Goal: Use online tool/utility: Utilize a website feature to perform a specific function

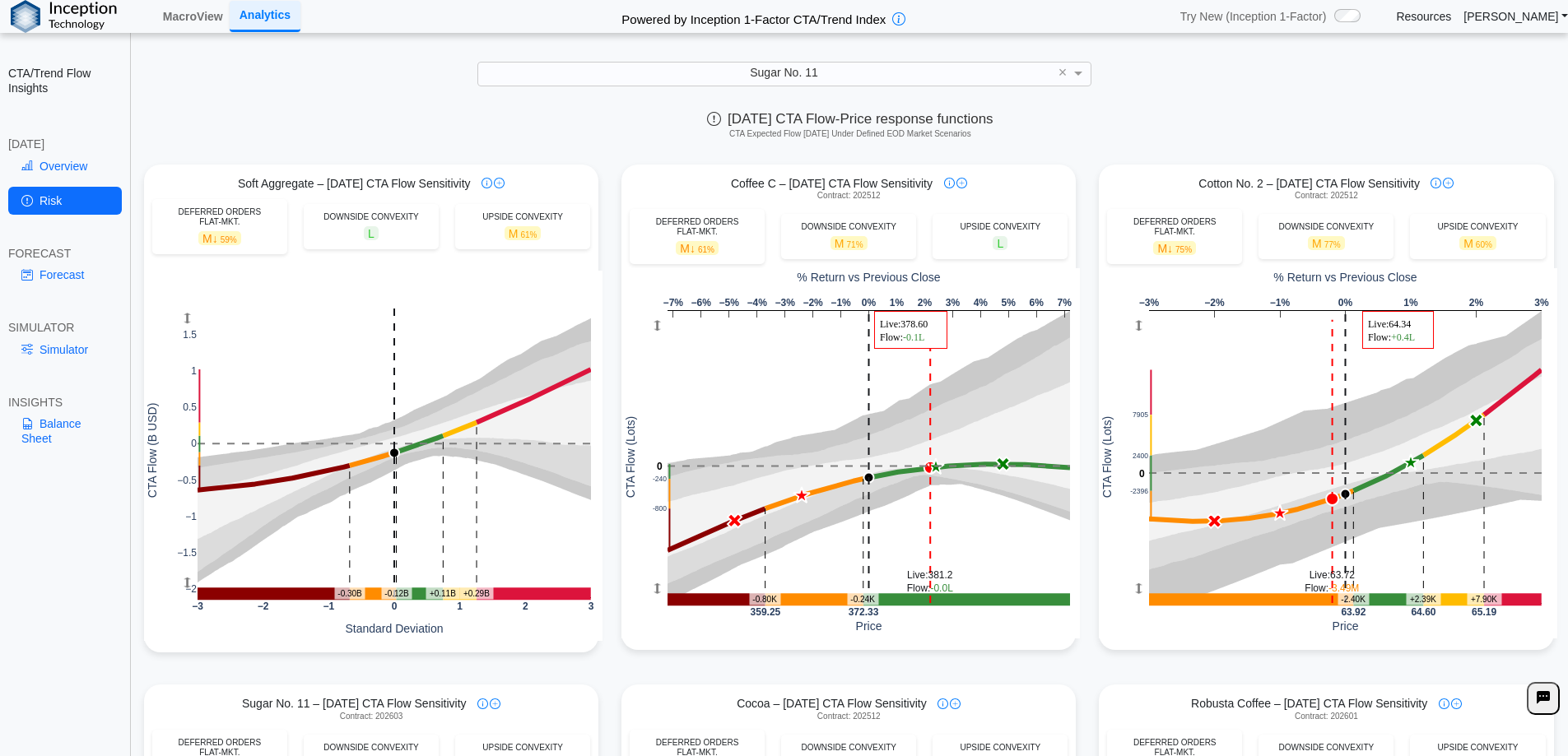
scroll to position [494, 0]
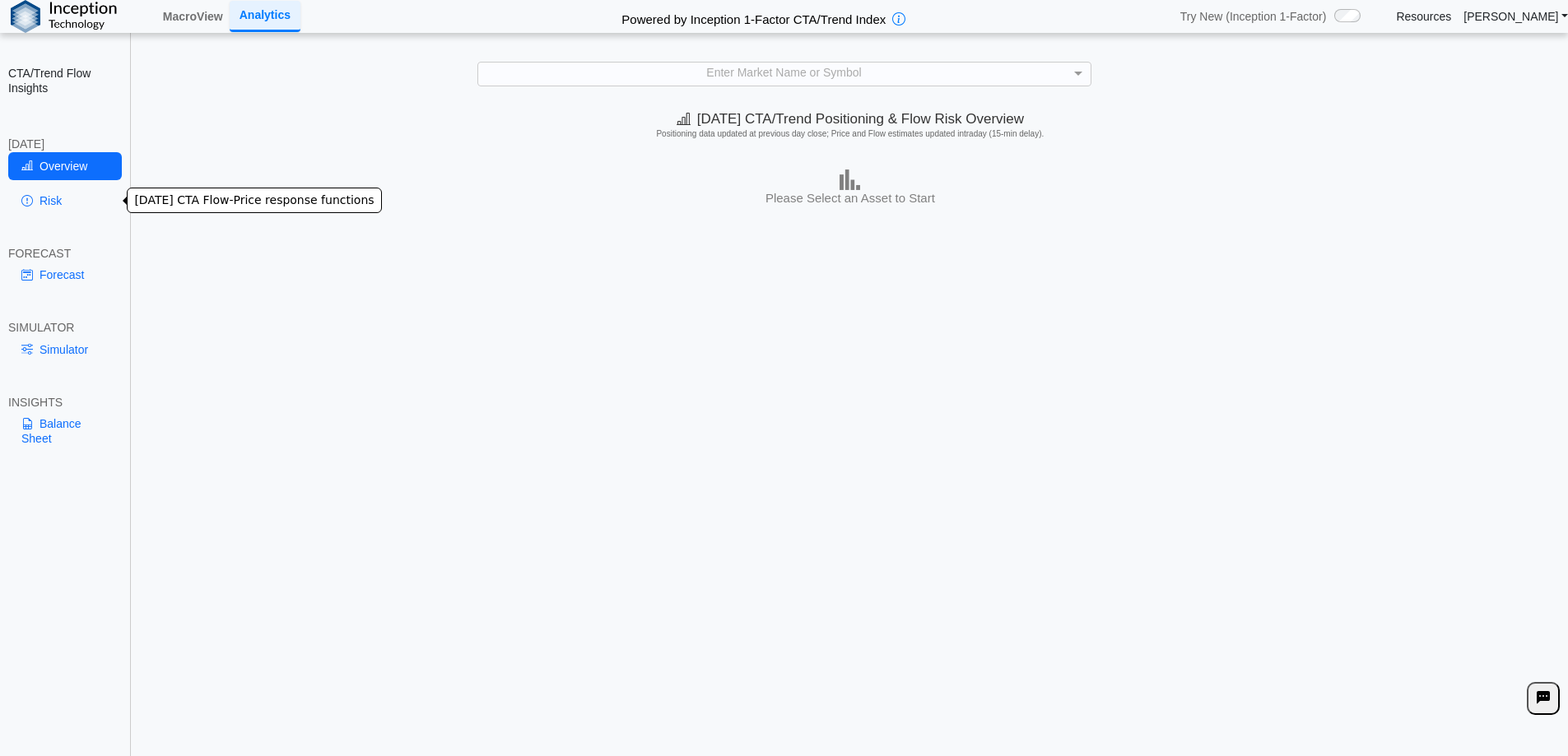
click at [57, 198] on link "Risk" at bounding box center [65, 200] width 114 height 28
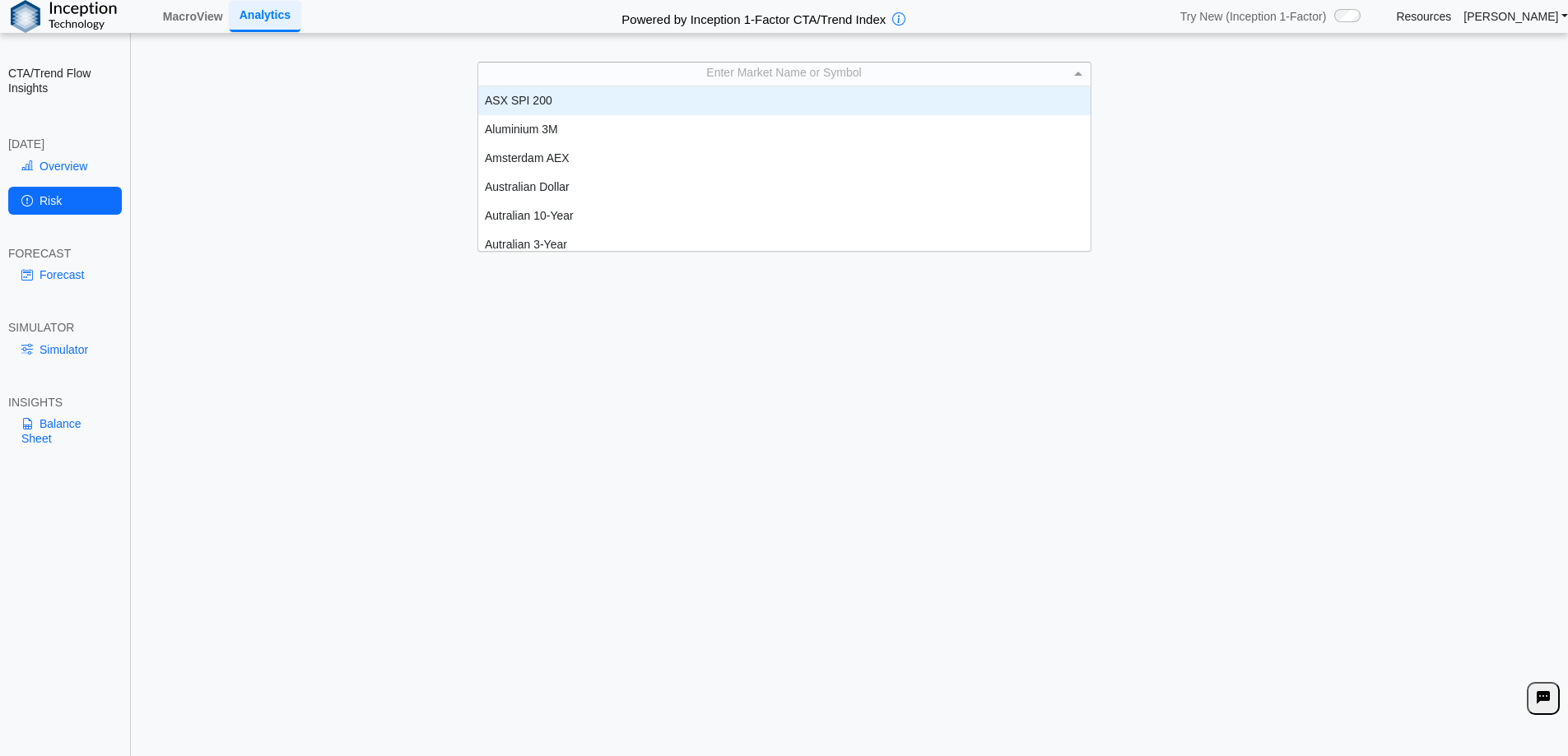
click at [670, 80] on div "Enter Market Name or Symbol" at bounding box center [784, 73] width 612 height 23
type input "**"
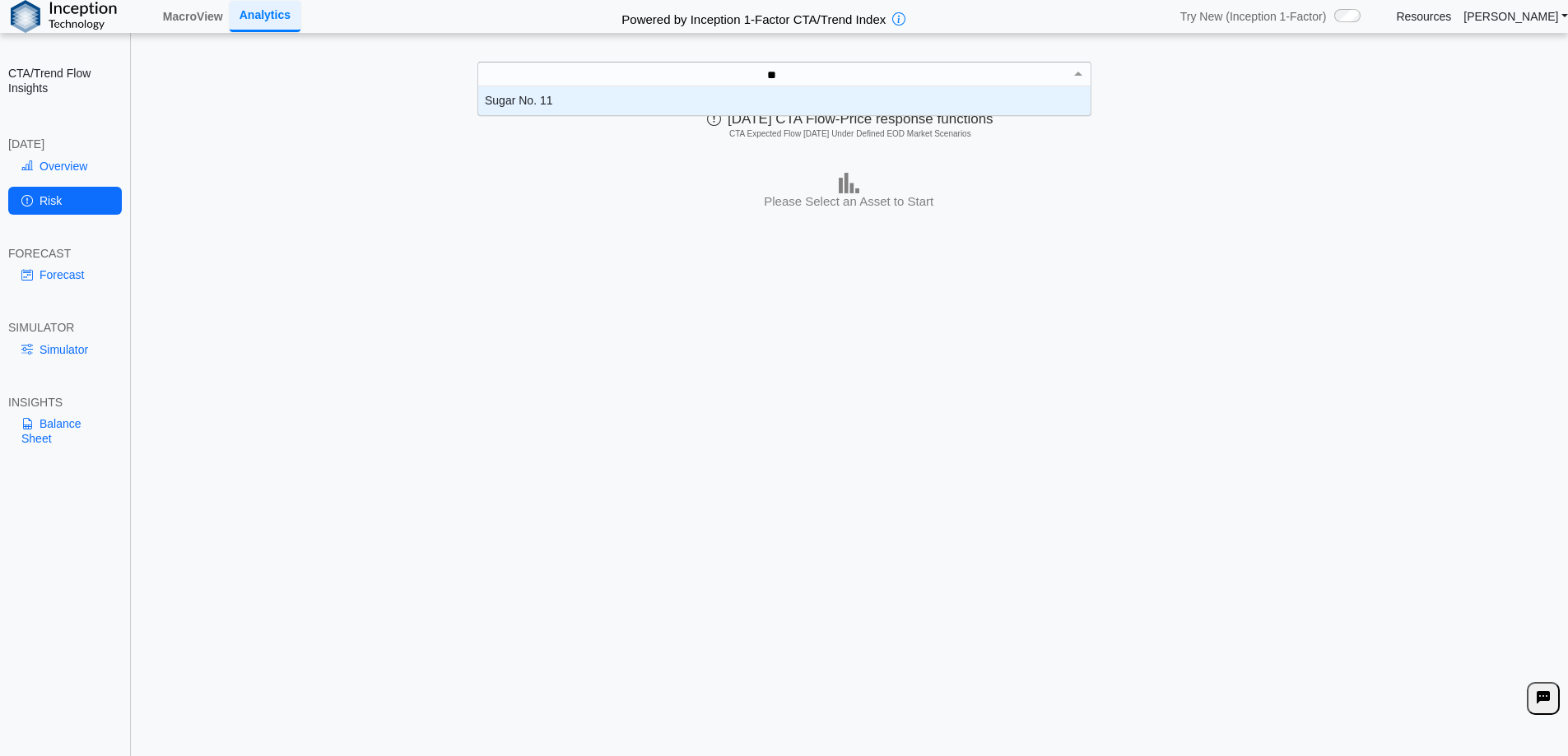
click at [608, 107] on div "Sugar No. 11" at bounding box center [784, 101] width 612 height 29
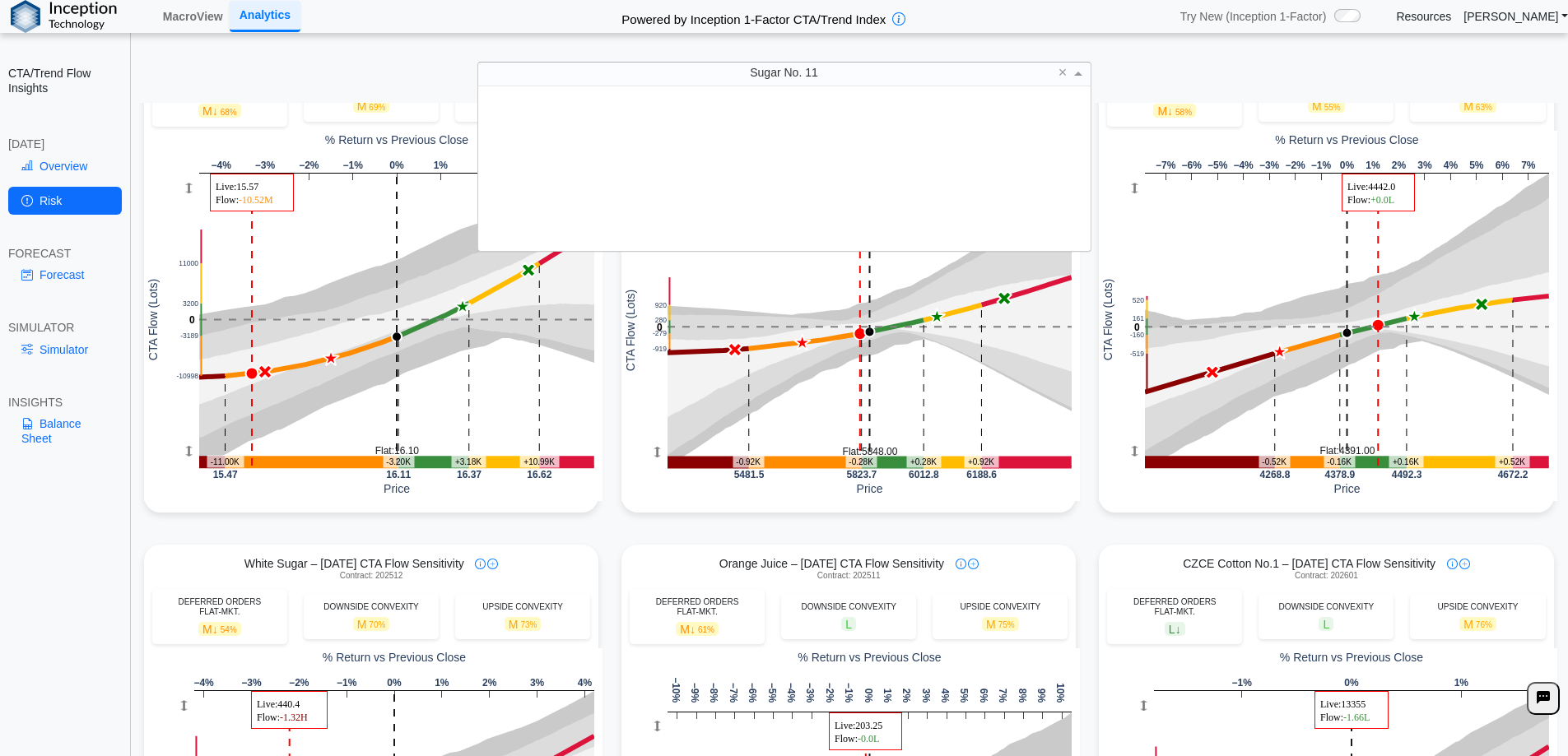
scroll to position [152, 600]
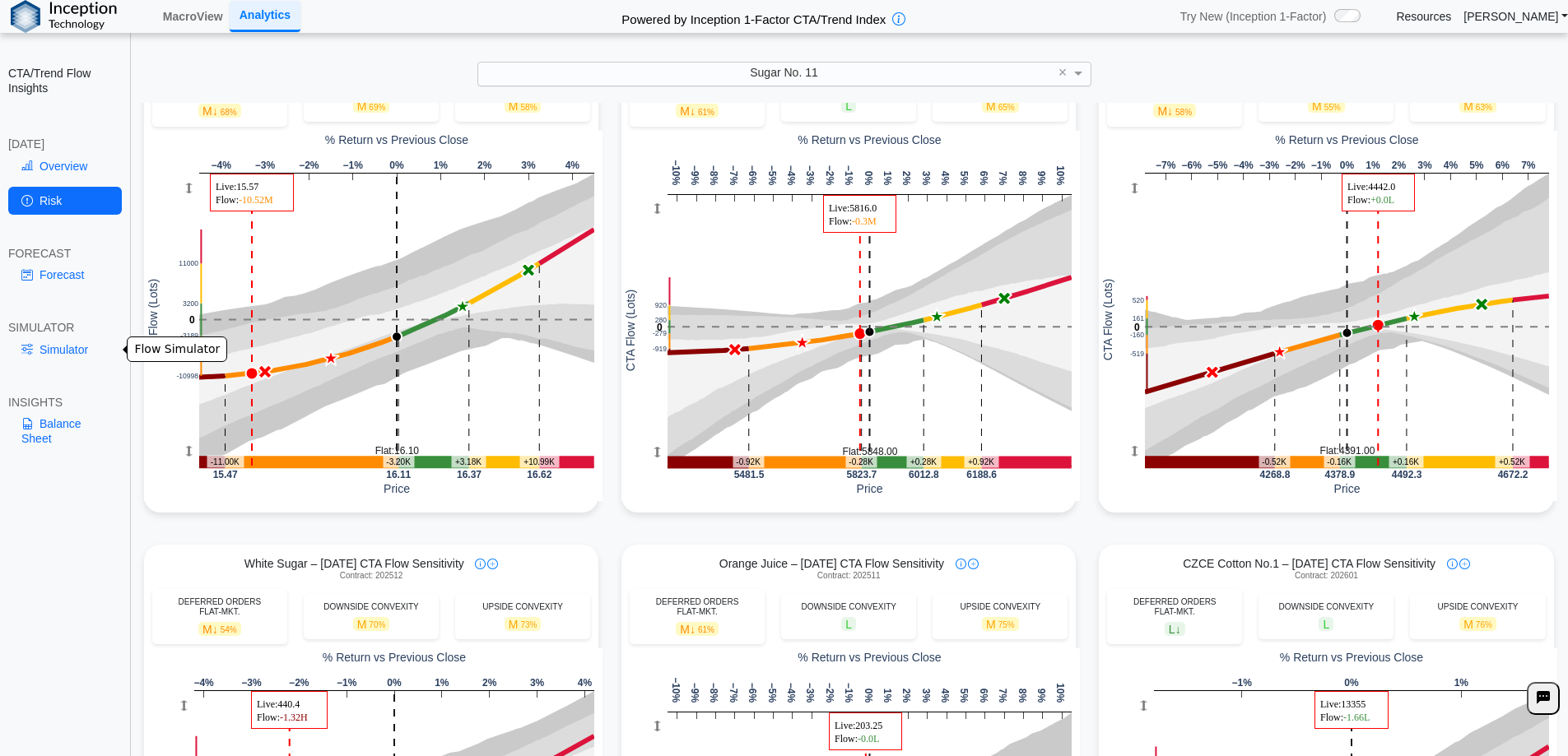
click at [57, 346] on link "Simulator" at bounding box center [65, 349] width 114 height 28
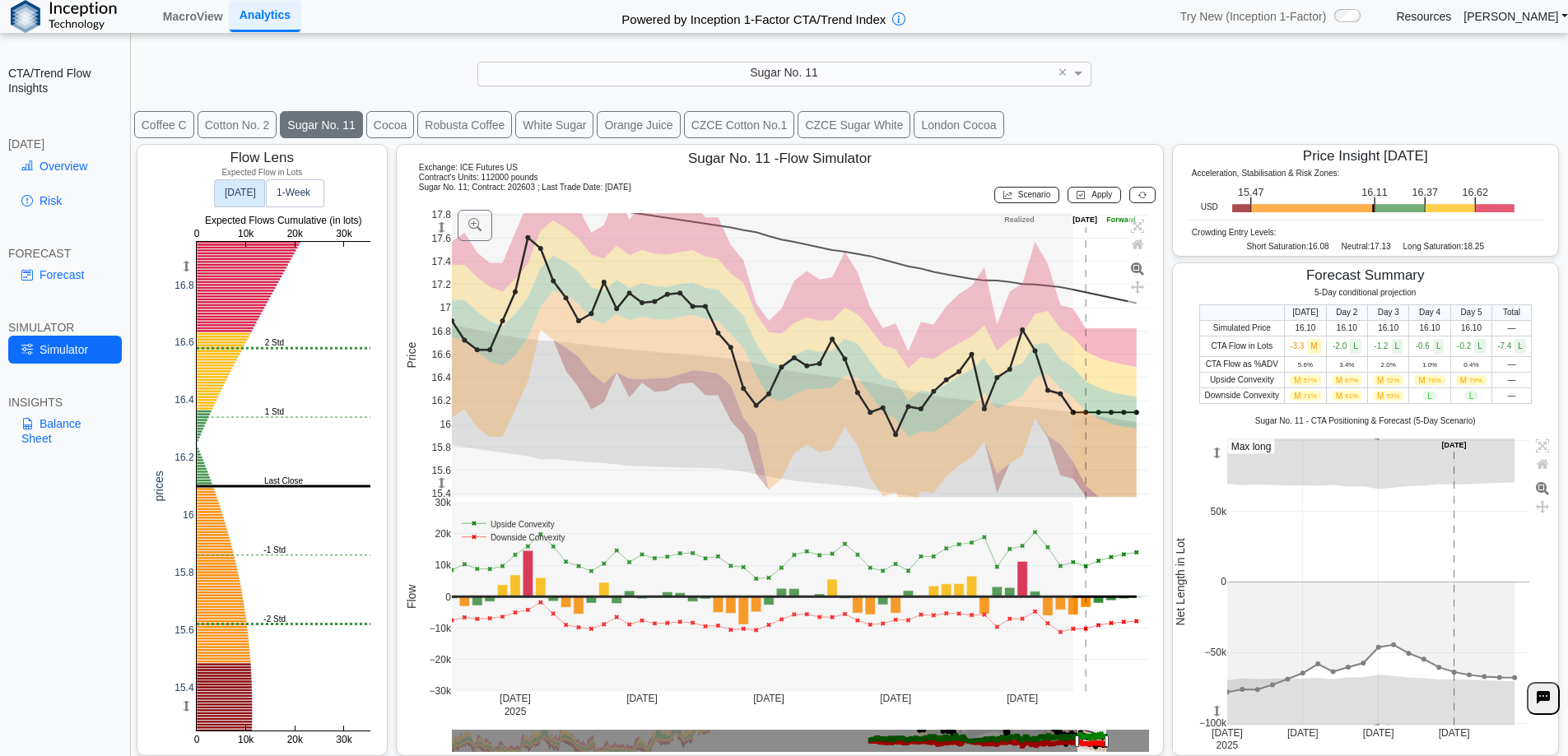
scroll to position [27, 0]
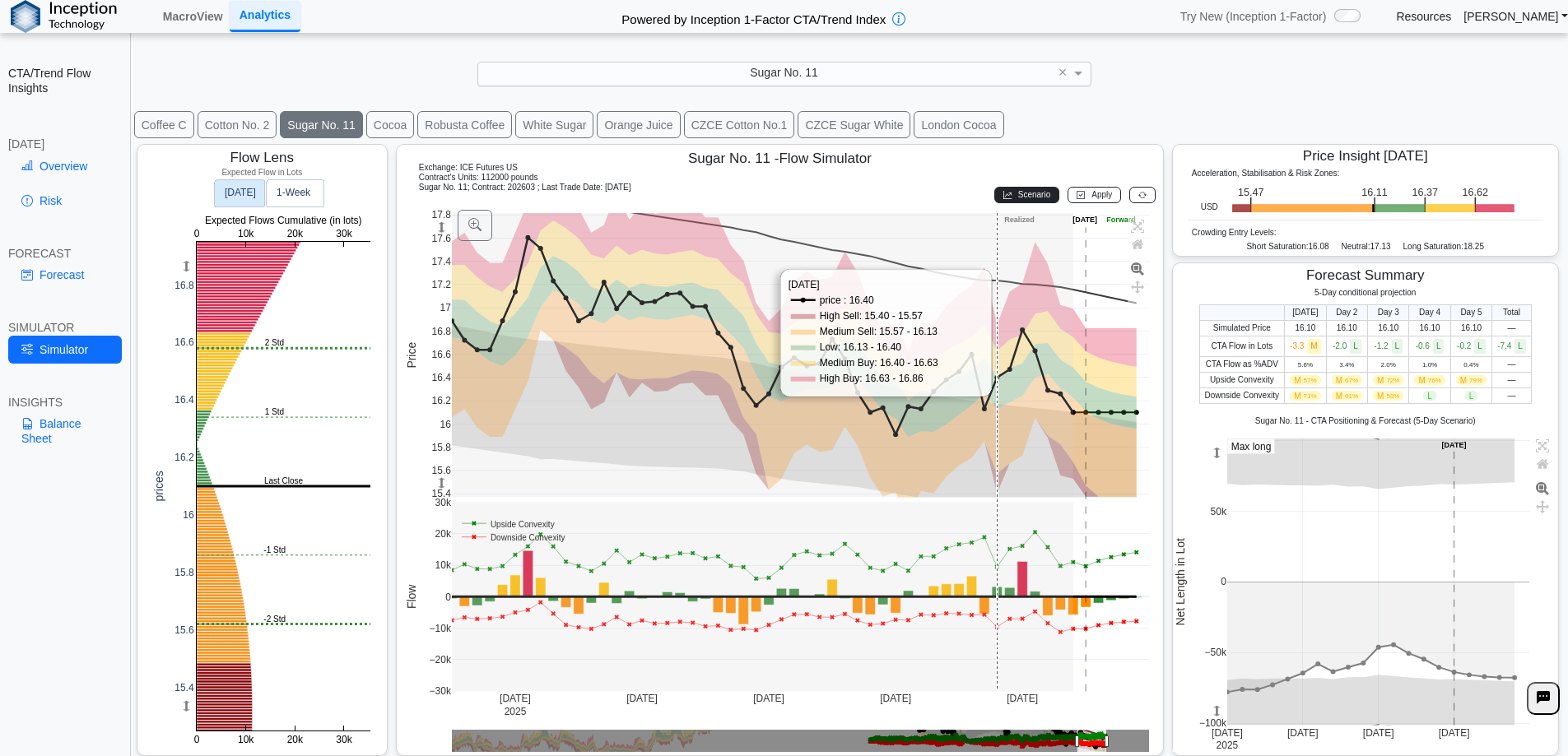
click at [1018, 194] on span "Scenario" at bounding box center [1034, 194] width 32 height 9
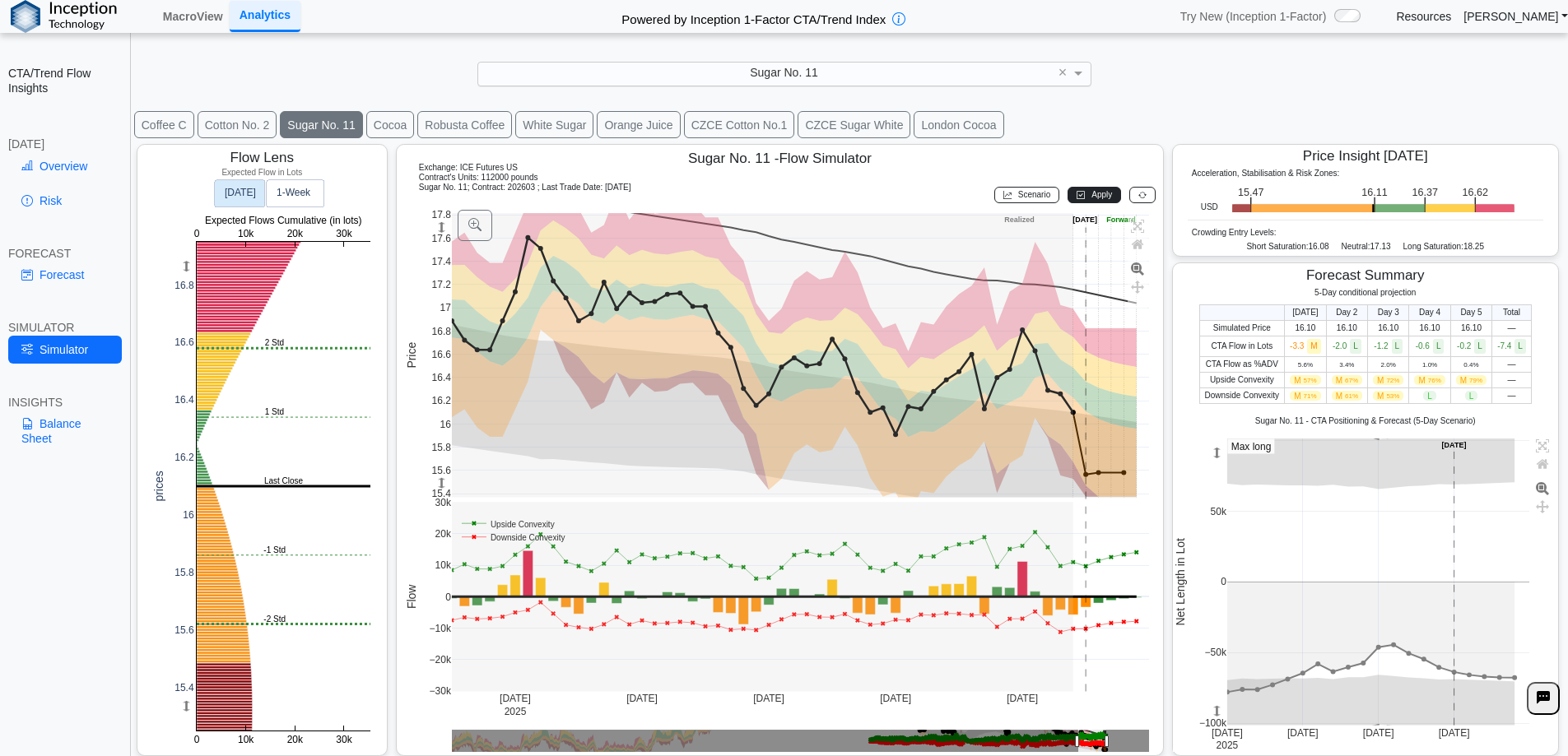
click at [1091, 191] on span "Apply" at bounding box center [1101, 194] width 20 height 9
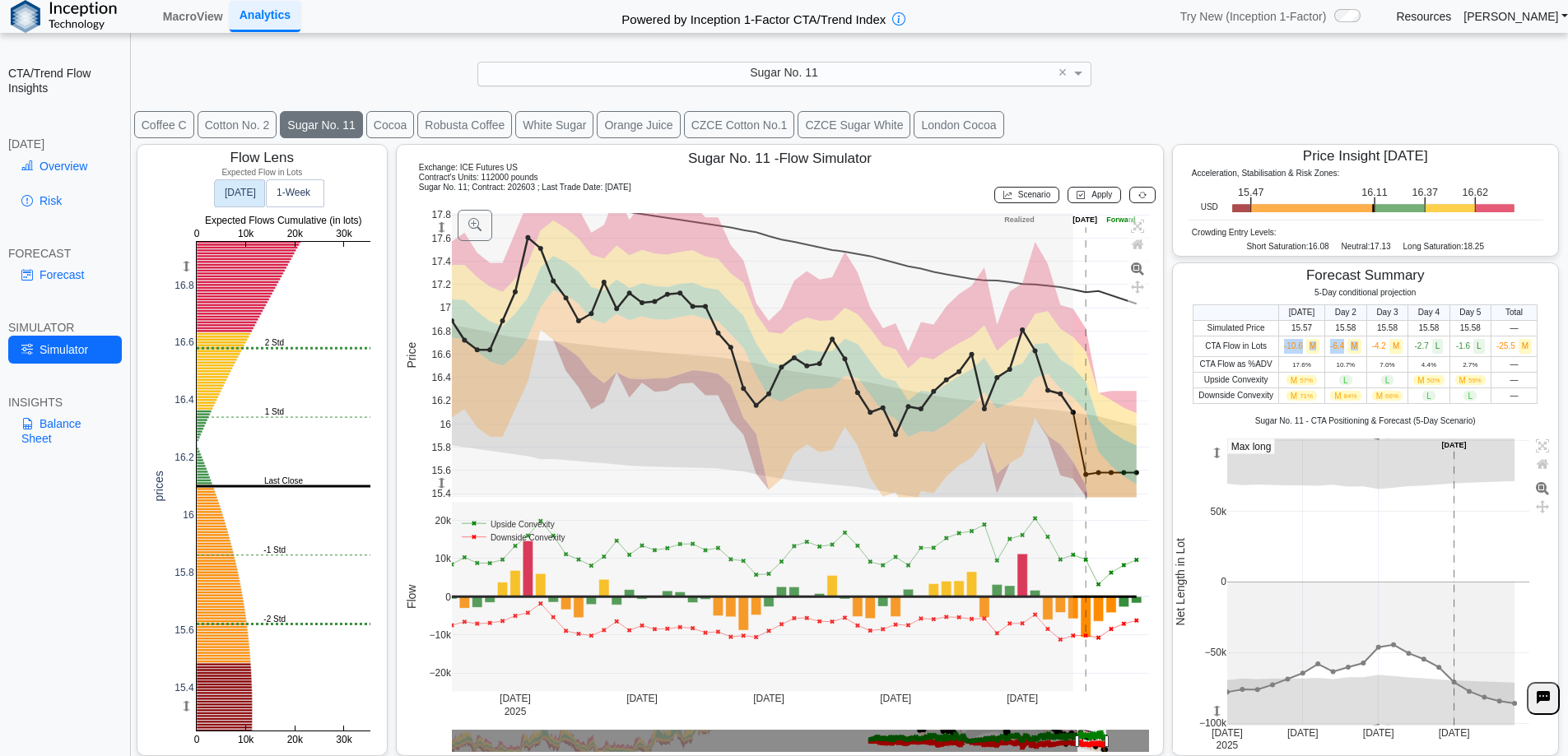
drag, startPoint x: 1275, startPoint y: 346, endPoint x: 1353, endPoint y: 345, distance: 78.0
click at [1357, 349] on tr "CTA Flow in Lots -10.6 M -6.4 M -4.2 M -2.7 L -1.6 L -25.5 M" at bounding box center [1365, 346] width 344 height 20
click at [1510, 285] on div "Forecast Summary" at bounding box center [1364, 275] width 381 height 19
